Goal: Task Accomplishment & Management: Manage account settings

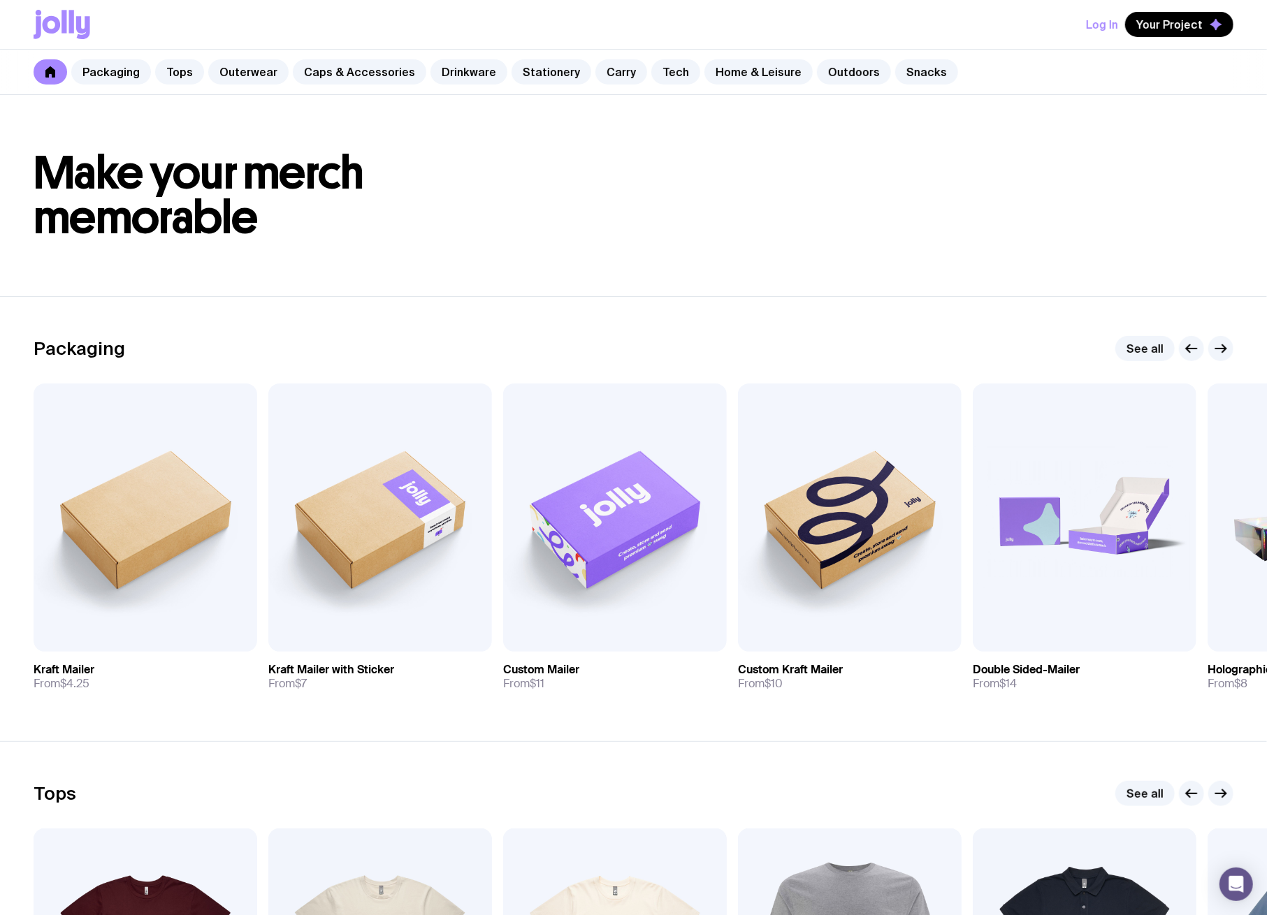
click at [1096, 29] on button "Log In" at bounding box center [1102, 24] width 32 height 25
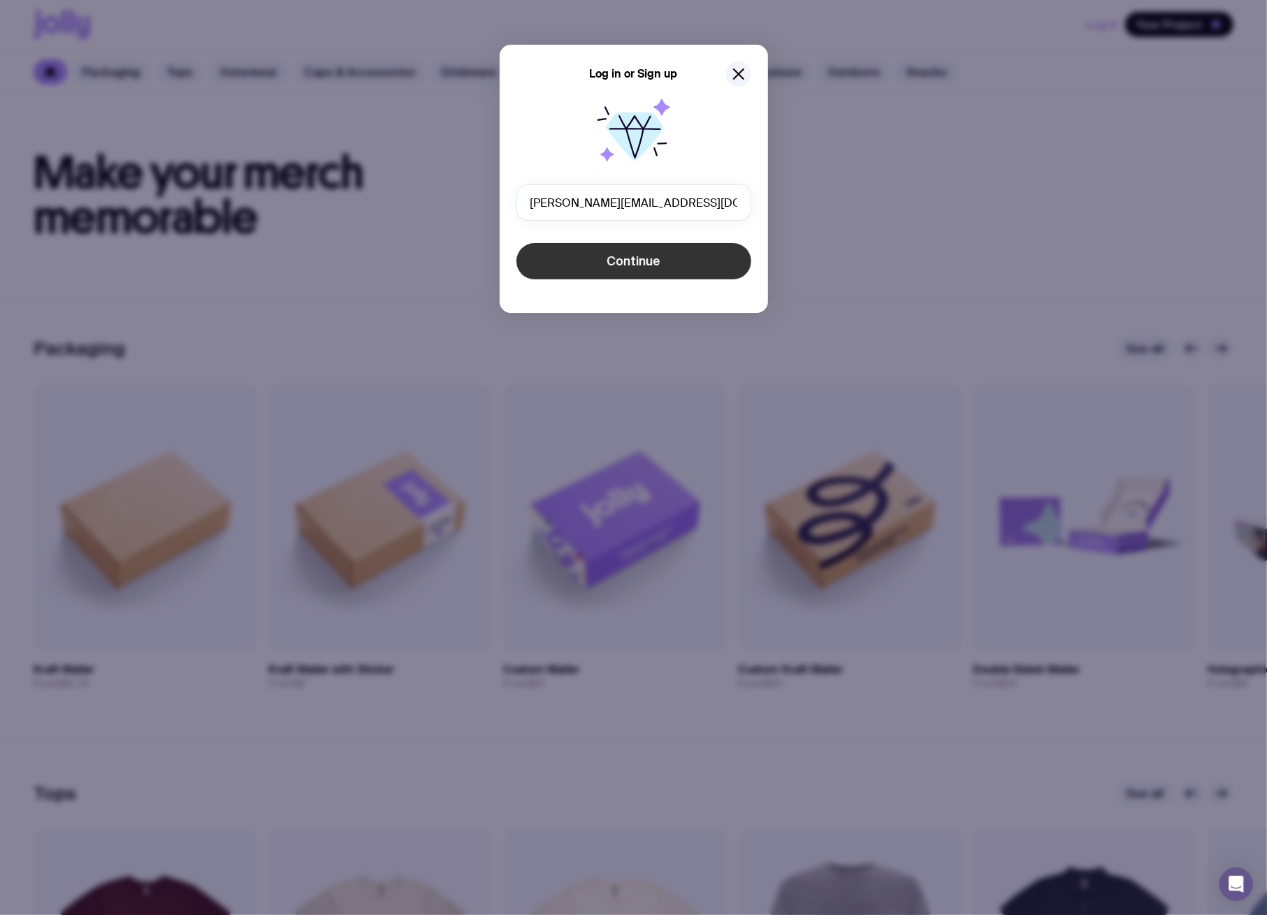
type input "[PERSON_NAME][EMAIL_ADDRESS][DOMAIN_NAME]"
click at [562, 252] on button "Continue" at bounding box center [633, 261] width 235 height 36
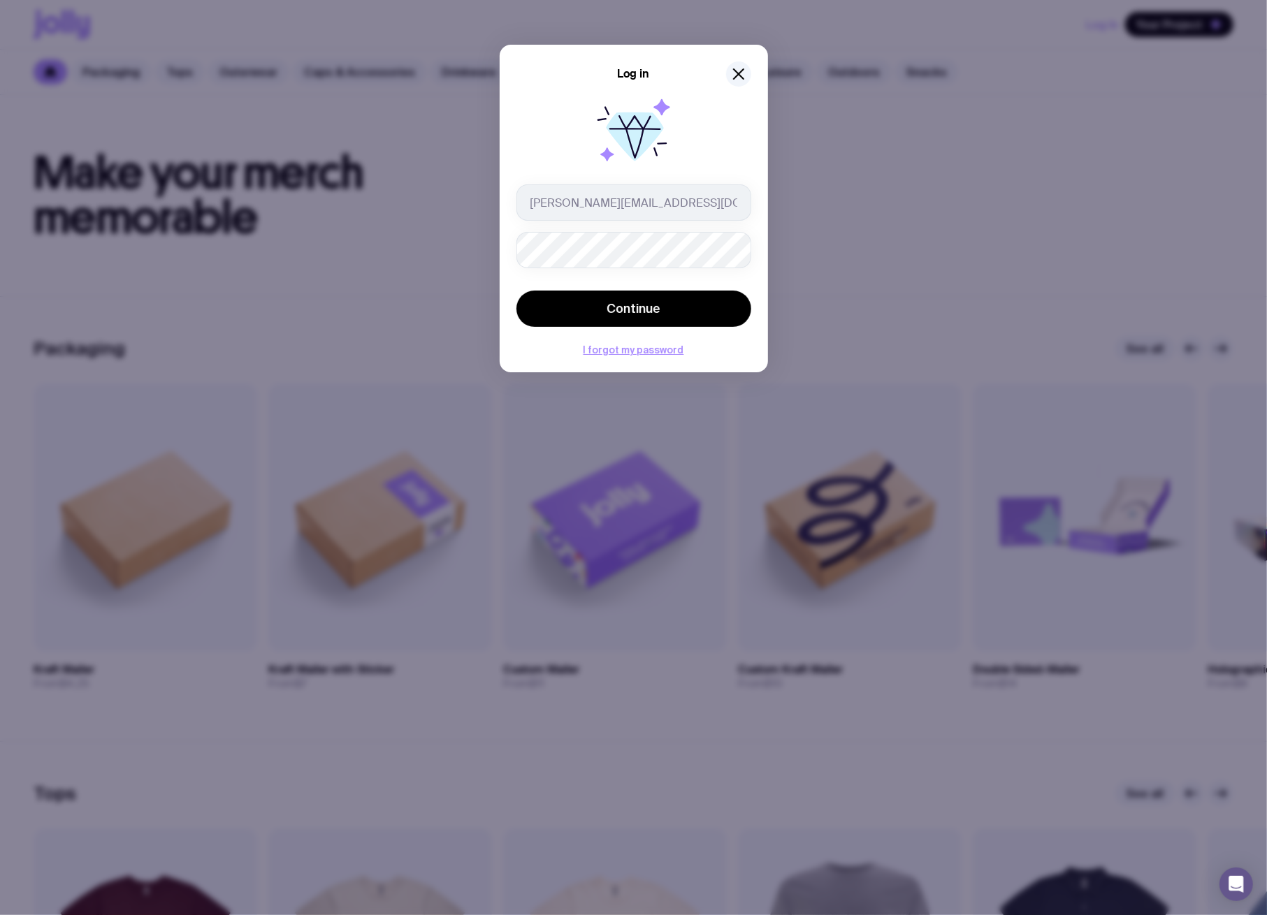
click at [516, 291] on button "Continue" at bounding box center [633, 309] width 235 height 36
click at [510, 262] on div "Log in [PERSON_NAME][EMAIL_ADDRESS][DOMAIN_NAME] Continue The email or password…" at bounding box center [633, 216] width 268 height 342
click at [516, 291] on button "Continue" at bounding box center [633, 309] width 235 height 36
click at [414, 239] on div "Log in [PERSON_NAME][EMAIL_ADDRESS][DOMAIN_NAME] Continue The email or password…" at bounding box center [633, 457] width 1267 height 915
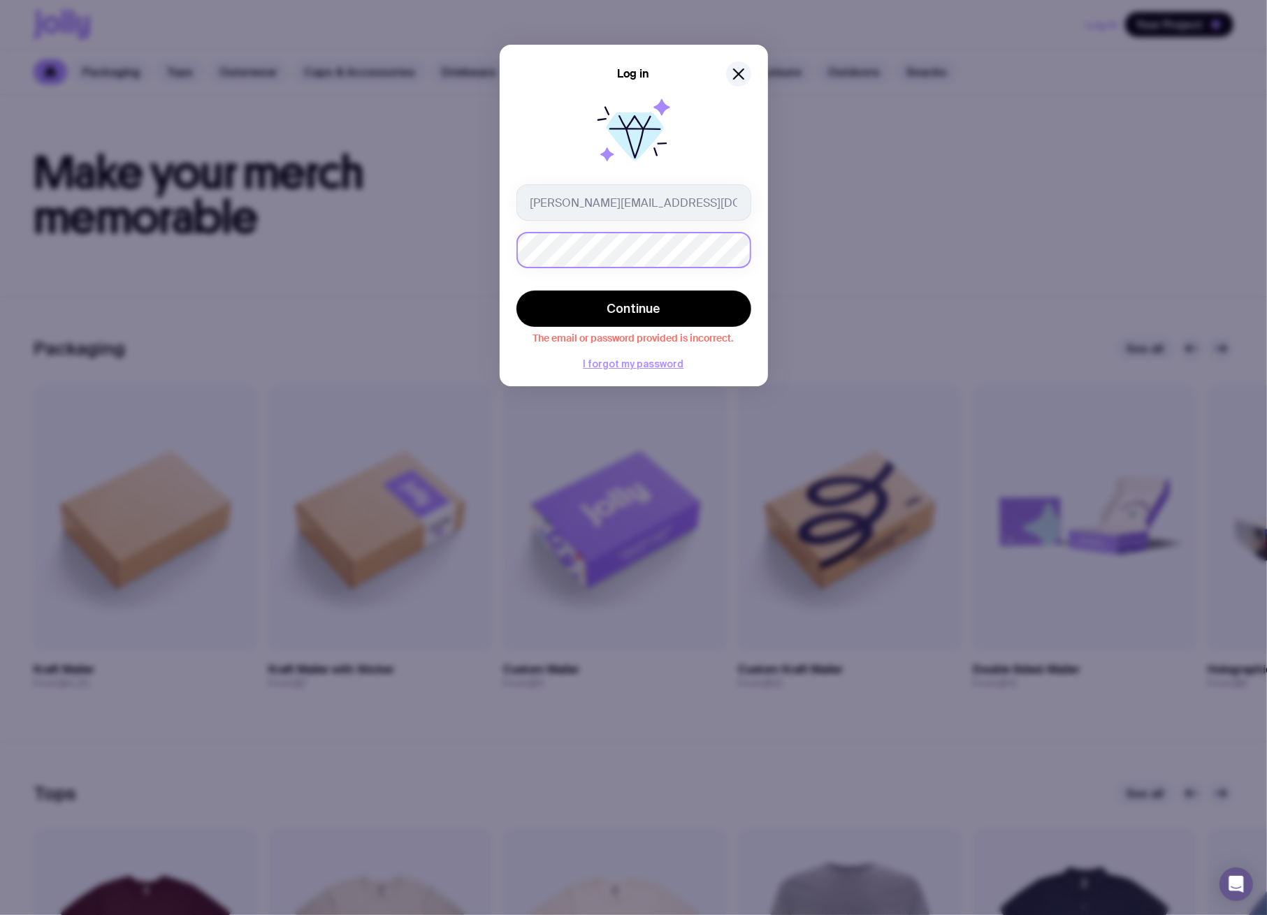
click at [516, 291] on button "Continue" at bounding box center [633, 309] width 235 height 36
click at [732, 79] on icon "button" at bounding box center [738, 74] width 17 height 17
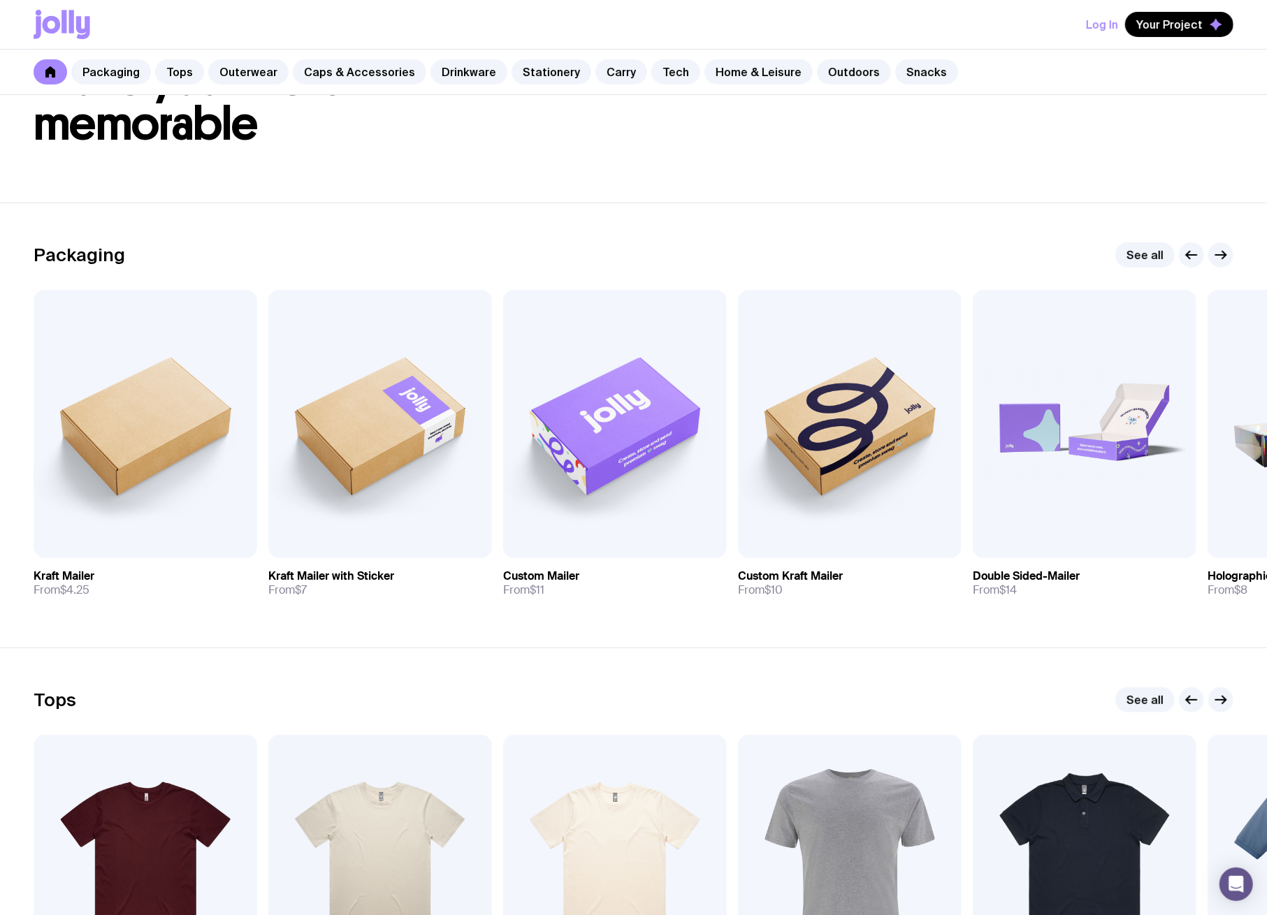
scroll to position [93, 0]
click at [932, 90] on div "Packaging Tops Outerwear Caps & Accessories Drinkware Stationery Carry Tech Hom…" at bounding box center [633, 72] width 1267 height 45
click at [1112, 15] on button "Log In" at bounding box center [1102, 24] width 32 height 25
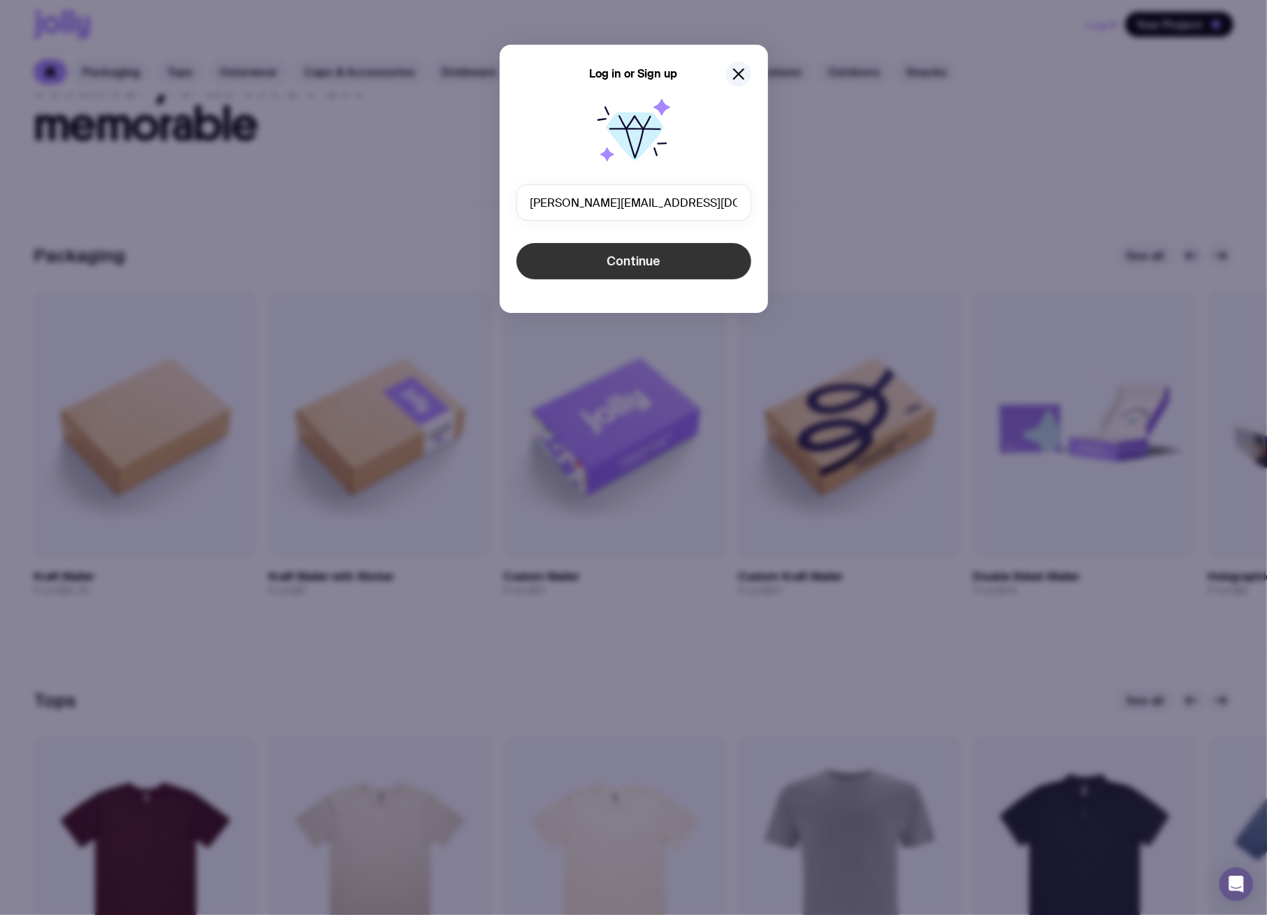
type input "[PERSON_NAME][EMAIL_ADDRESS][DOMAIN_NAME]"
click at [630, 268] on span "Continue" at bounding box center [633, 261] width 54 height 17
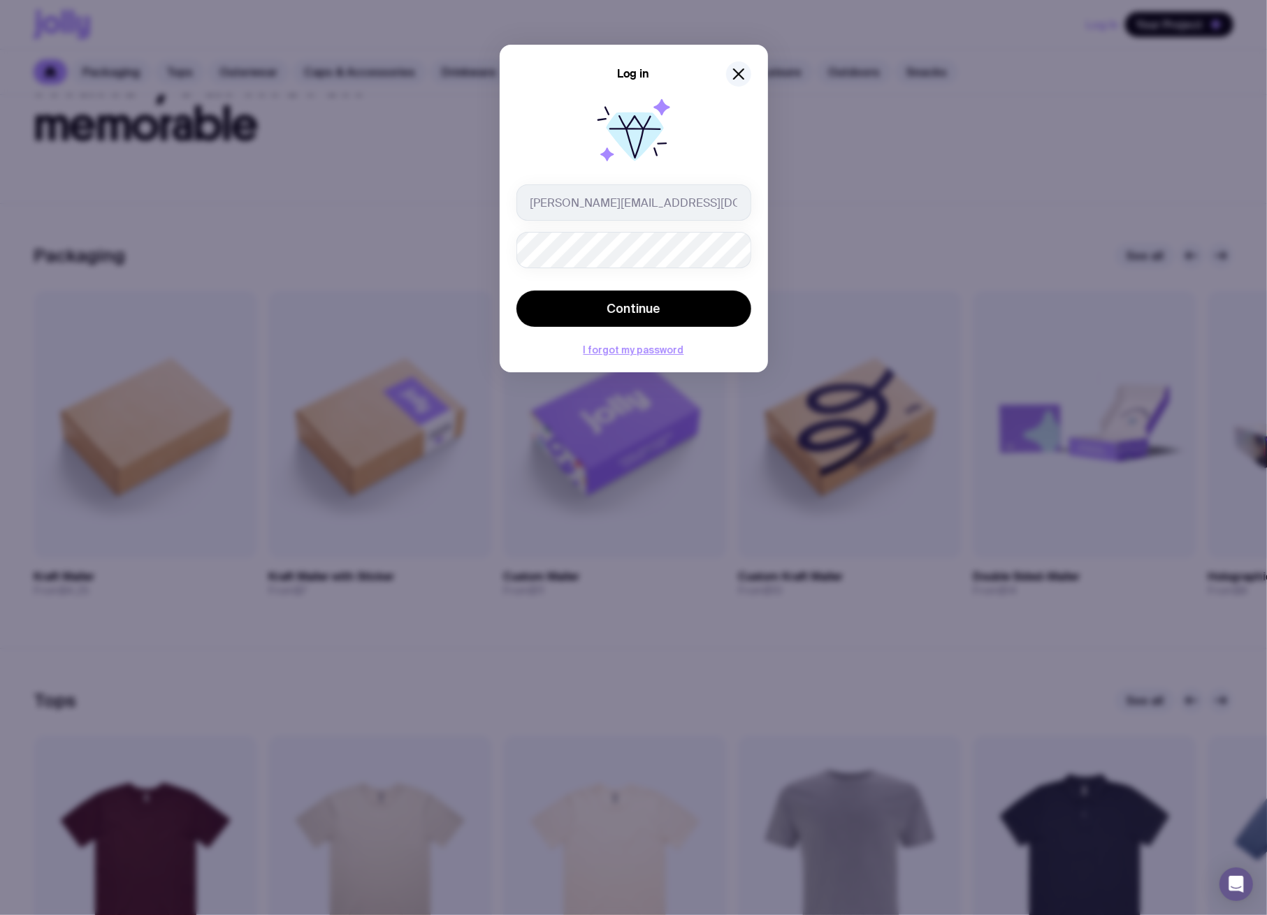
click at [516, 291] on button "Continue" at bounding box center [633, 309] width 235 height 36
click at [300, 263] on div "Log in [PERSON_NAME][EMAIL_ADDRESS][DOMAIN_NAME] Continue The email or password…" at bounding box center [633, 457] width 1267 height 915
click at [516, 291] on button "Continue" at bounding box center [633, 309] width 235 height 36
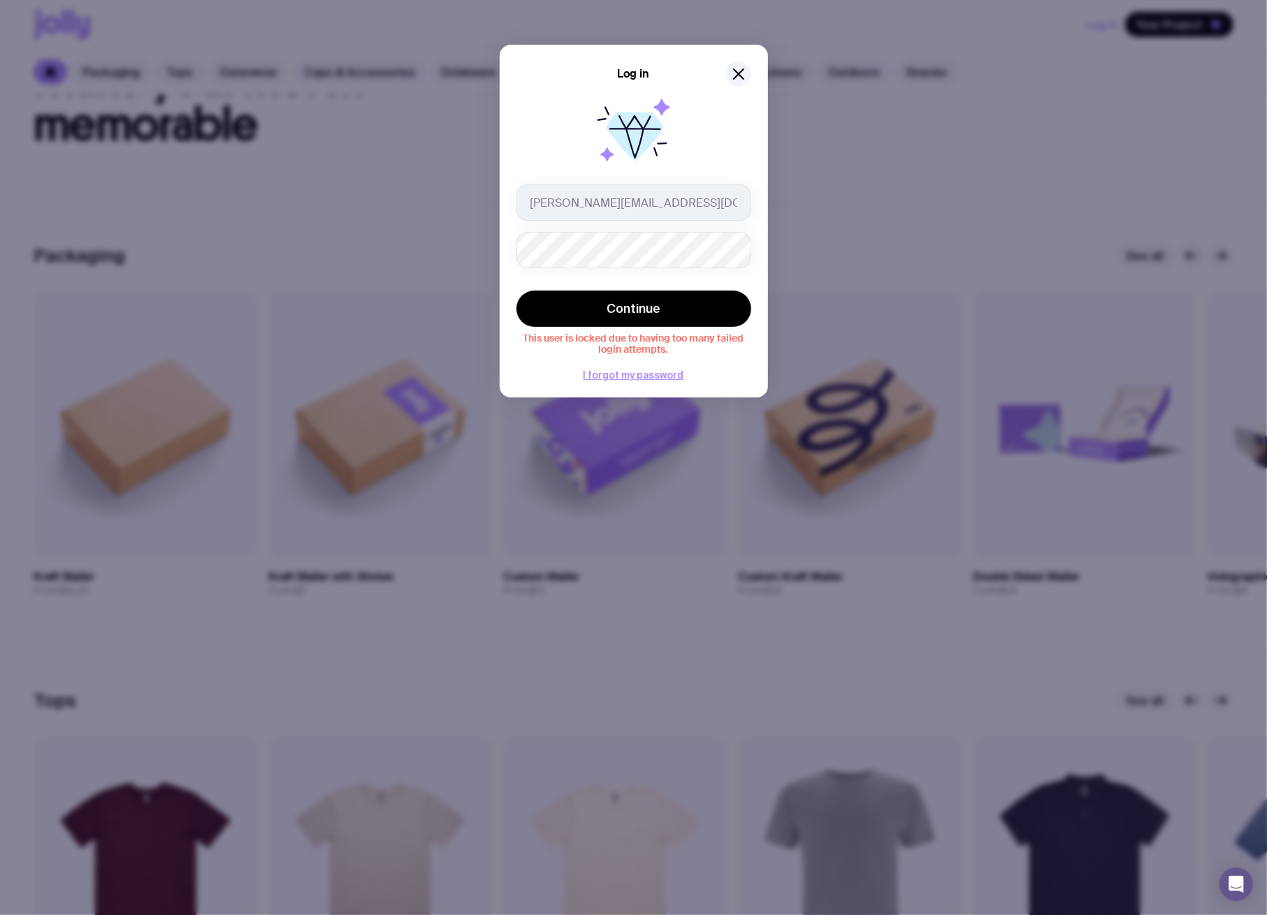
click at [600, 386] on div "Log in [PERSON_NAME][EMAIL_ADDRESS][DOMAIN_NAME] Continue This user is locked d…" at bounding box center [633, 221] width 268 height 353
click at [601, 377] on button "I forgot my password" at bounding box center [633, 375] width 101 height 11
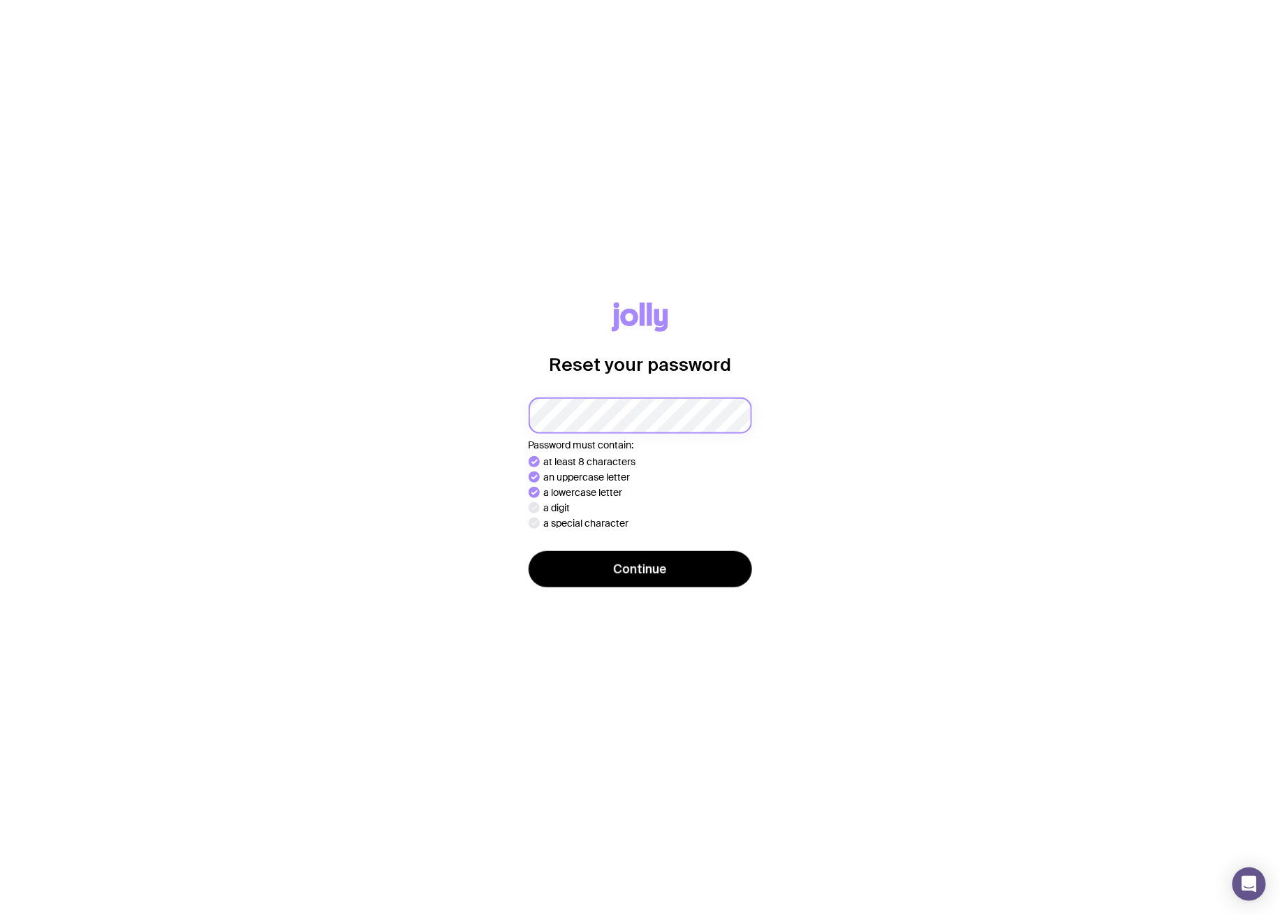
click at [0, 527] on html "Reset your password Password must contain: at least 8 characters an uppercase l…" at bounding box center [640, 457] width 1280 height 915
click at [529, 551] on button "Continue" at bounding box center [641, 569] width 224 height 36
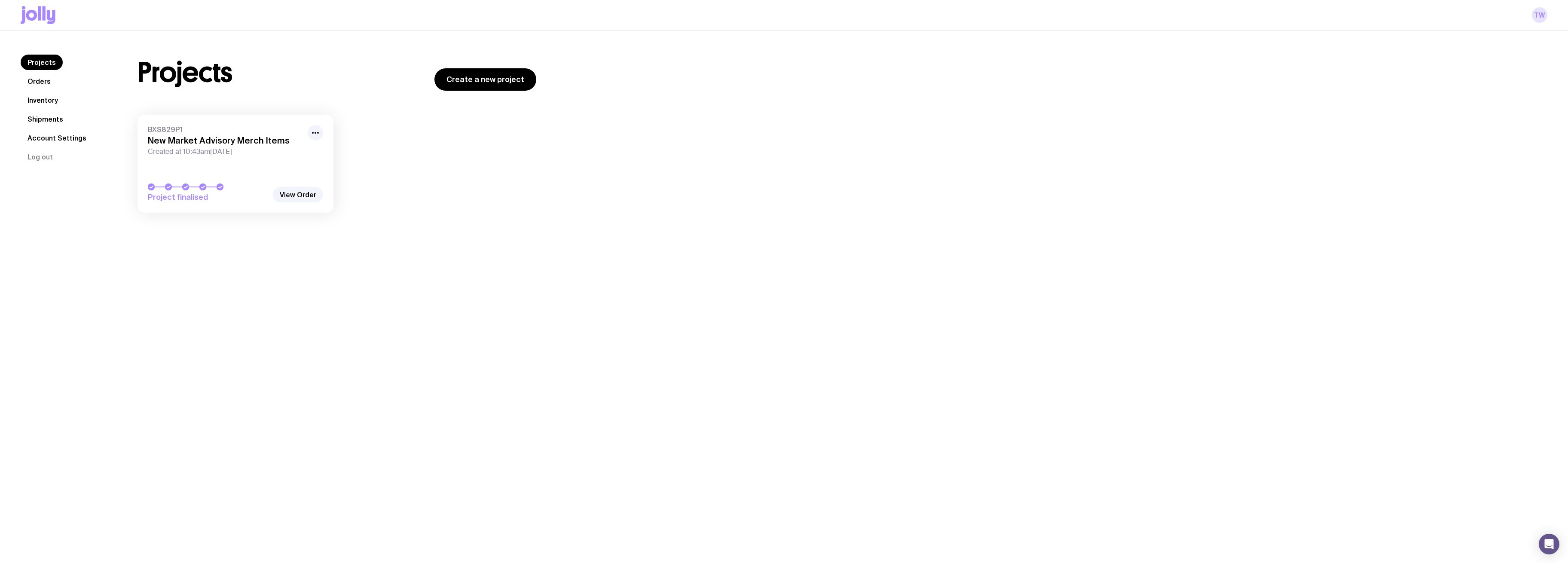
click at [787, 19] on link "TW" at bounding box center [1539, 15] width 15 height 15
click at [32, 81] on link "Orders" at bounding box center [39, 81] width 37 height 15
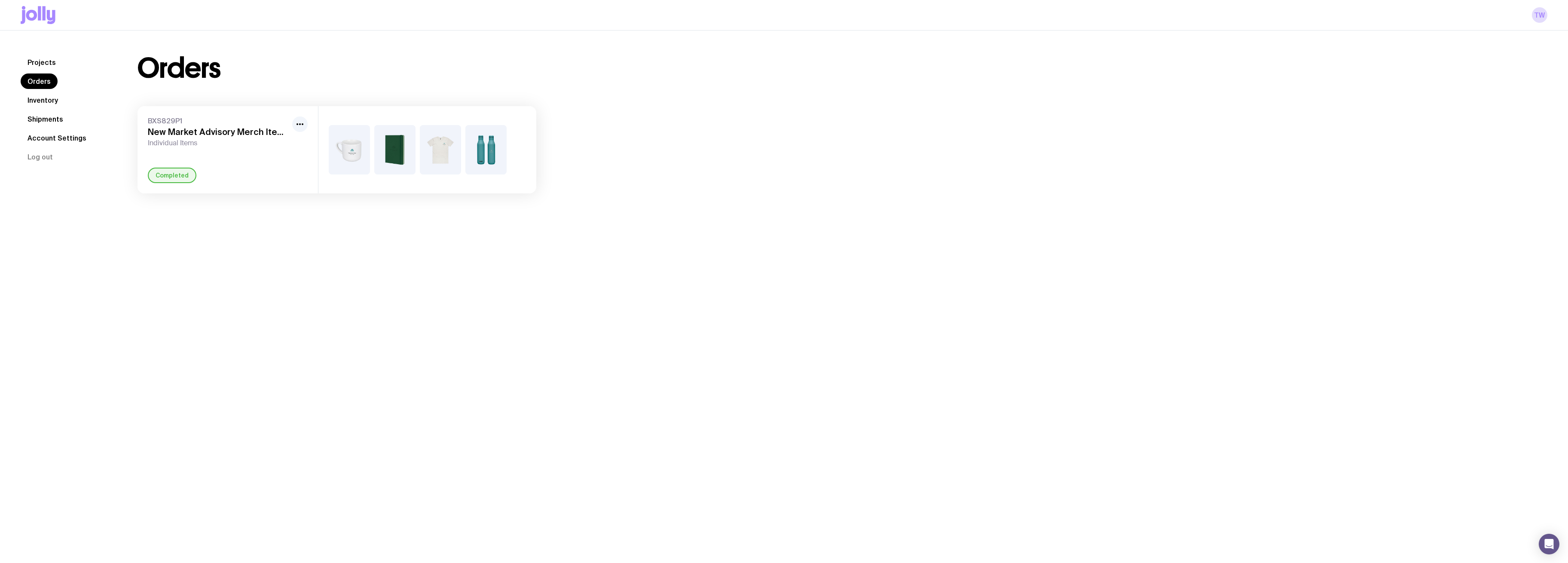
click at [246, 143] on span "Individual Items" at bounding box center [218, 143] width 141 height 9
click at [272, 144] on span "Individual Items" at bounding box center [218, 143] width 141 height 9
click at [43, 99] on link "Inventory" at bounding box center [43, 100] width 44 height 15
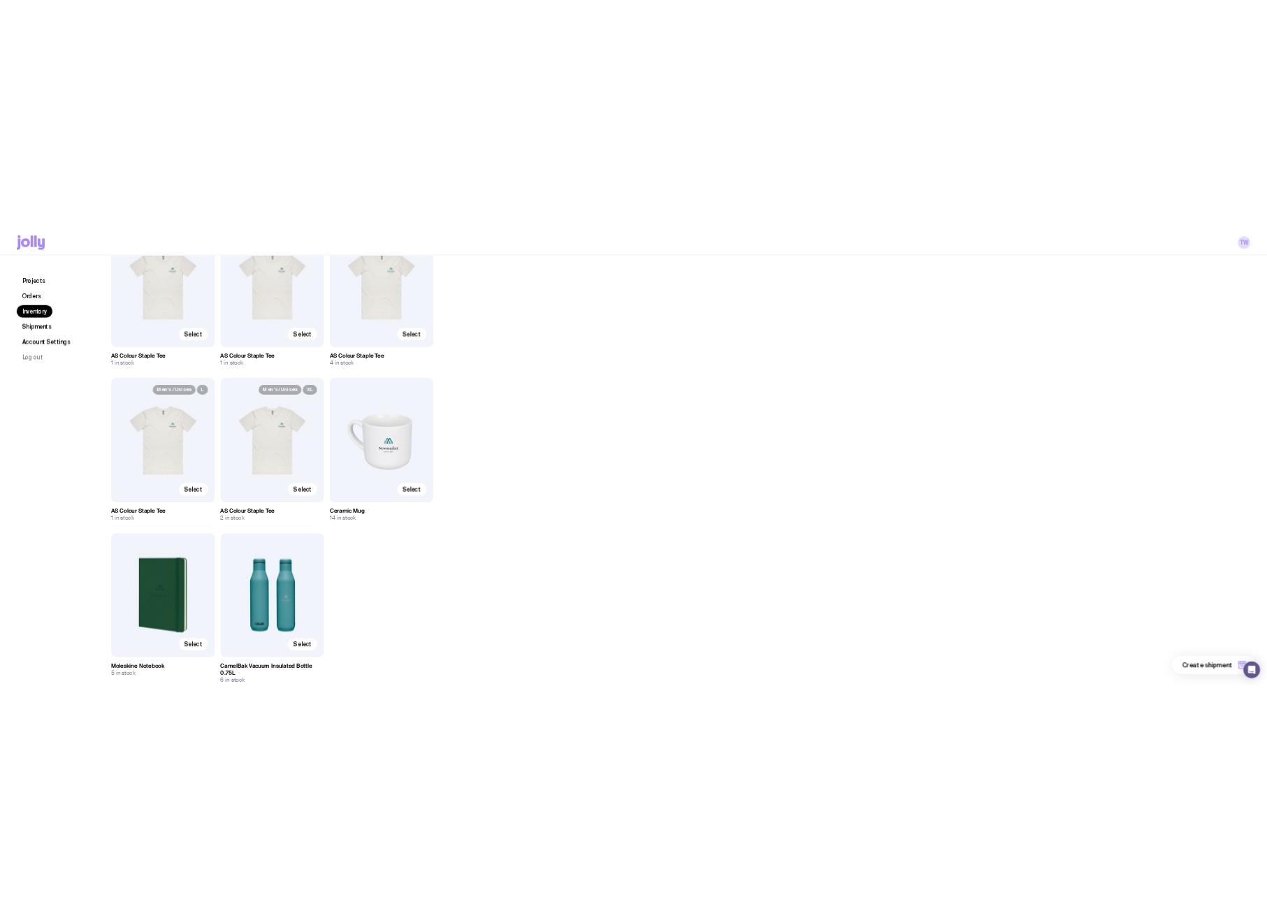
scroll to position [233, 0]
